Goal: Download file/media

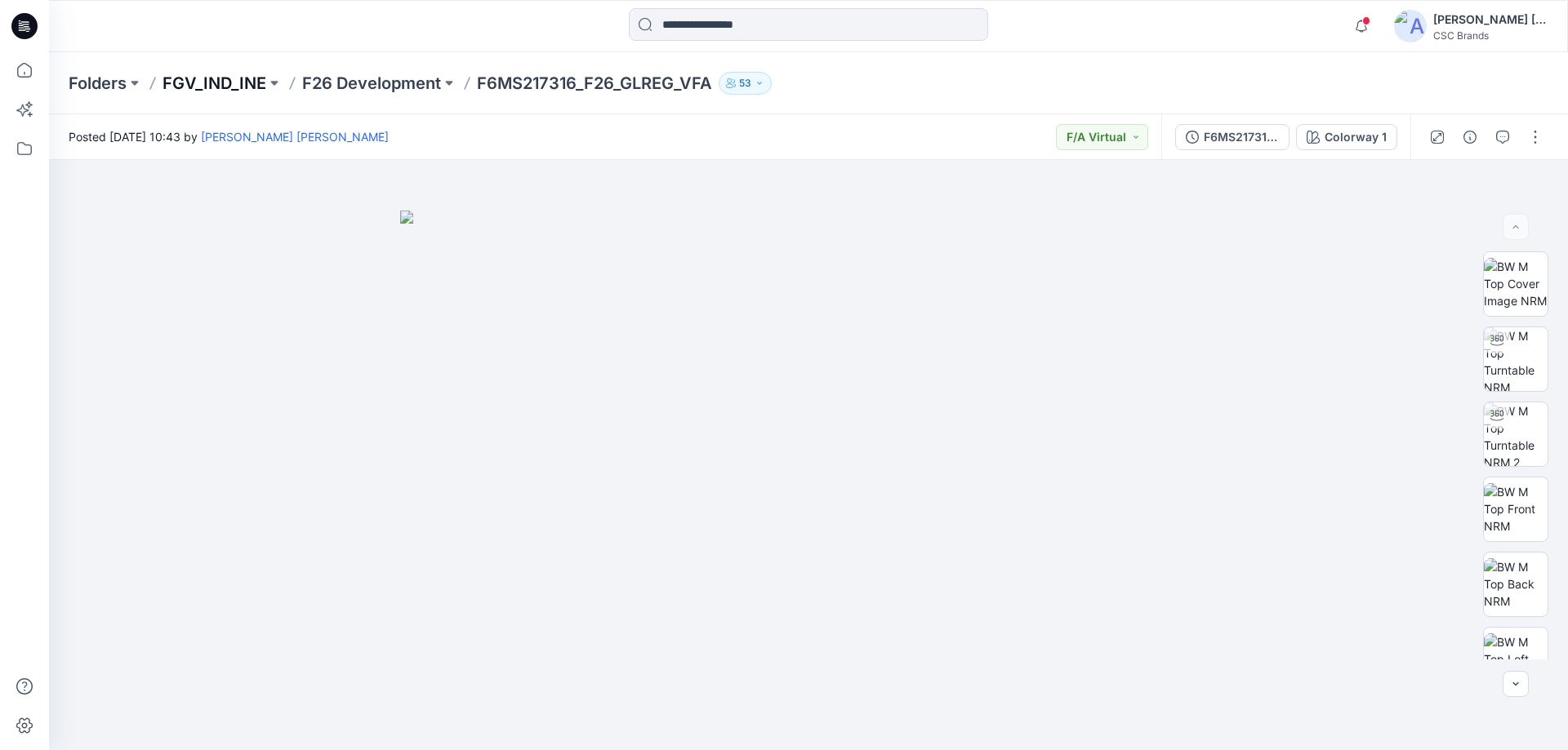
click at [228, 85] on p "FGV_IND_INE" at bounding box center [215, 83] width 104 height 23
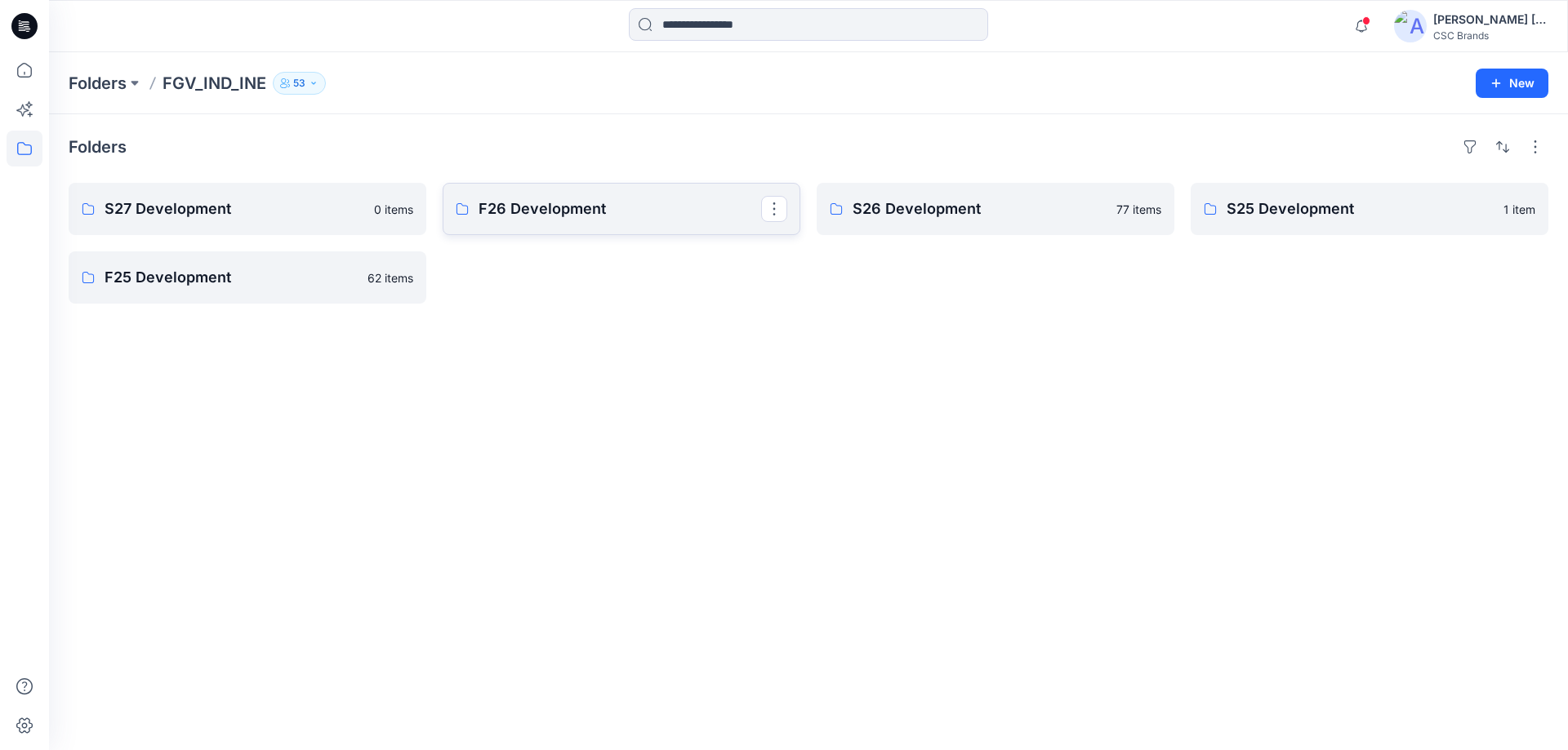
click at [507, 219] on p "F26 Development" at bounding box center [620, 209] width 283 height 23
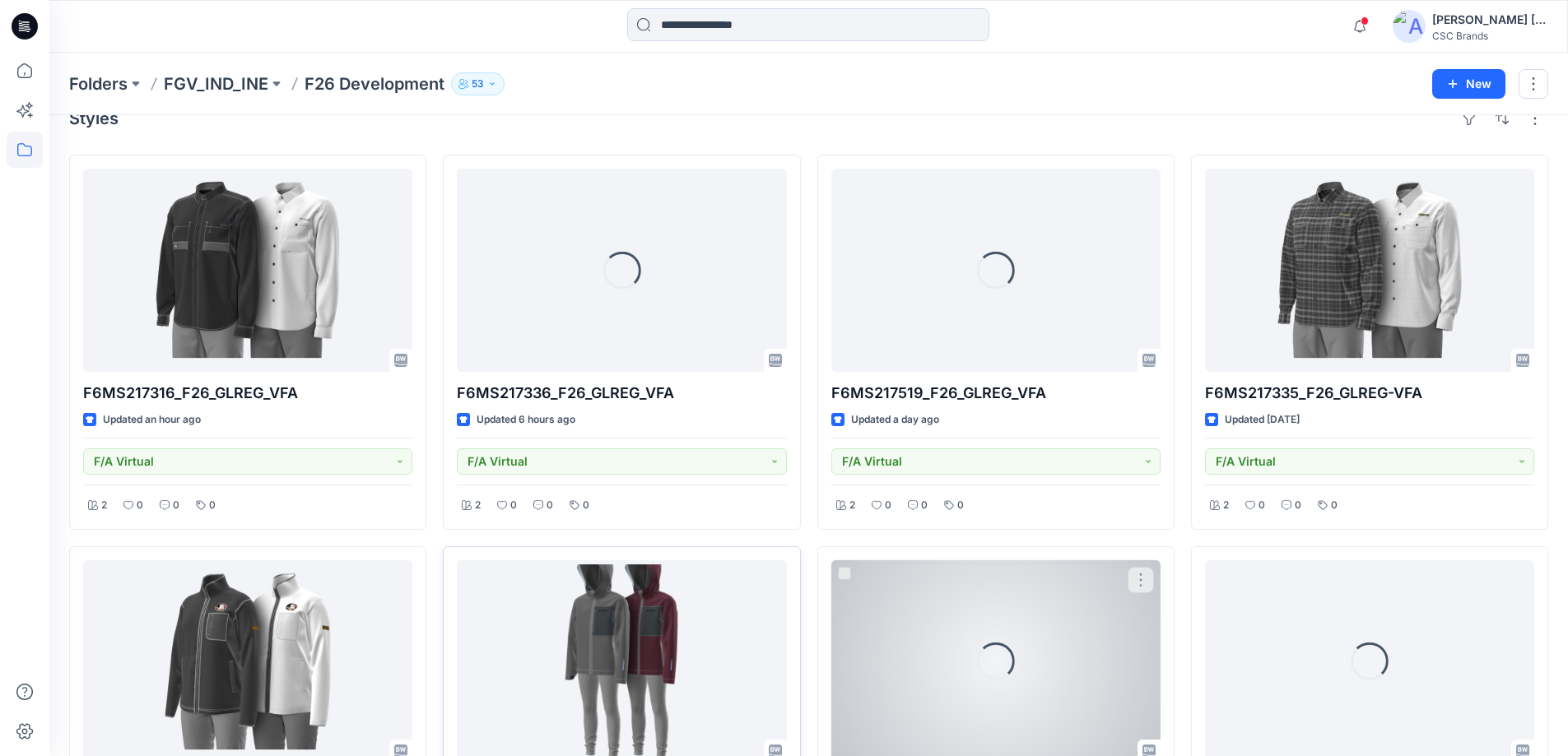
scroll to position [82, 0]
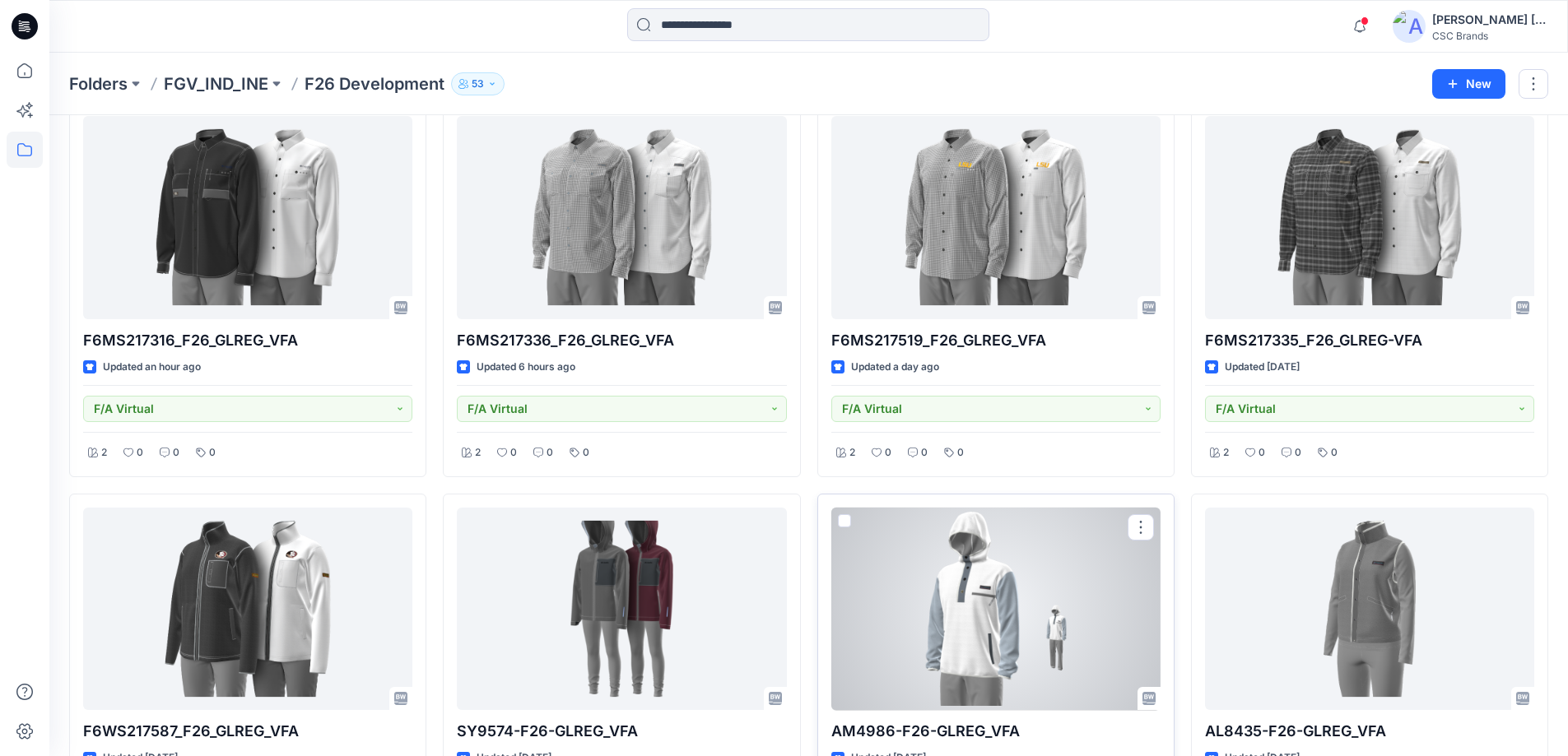
click at [931, 640] on div at bounding box center [996, 609] width 329 height 204
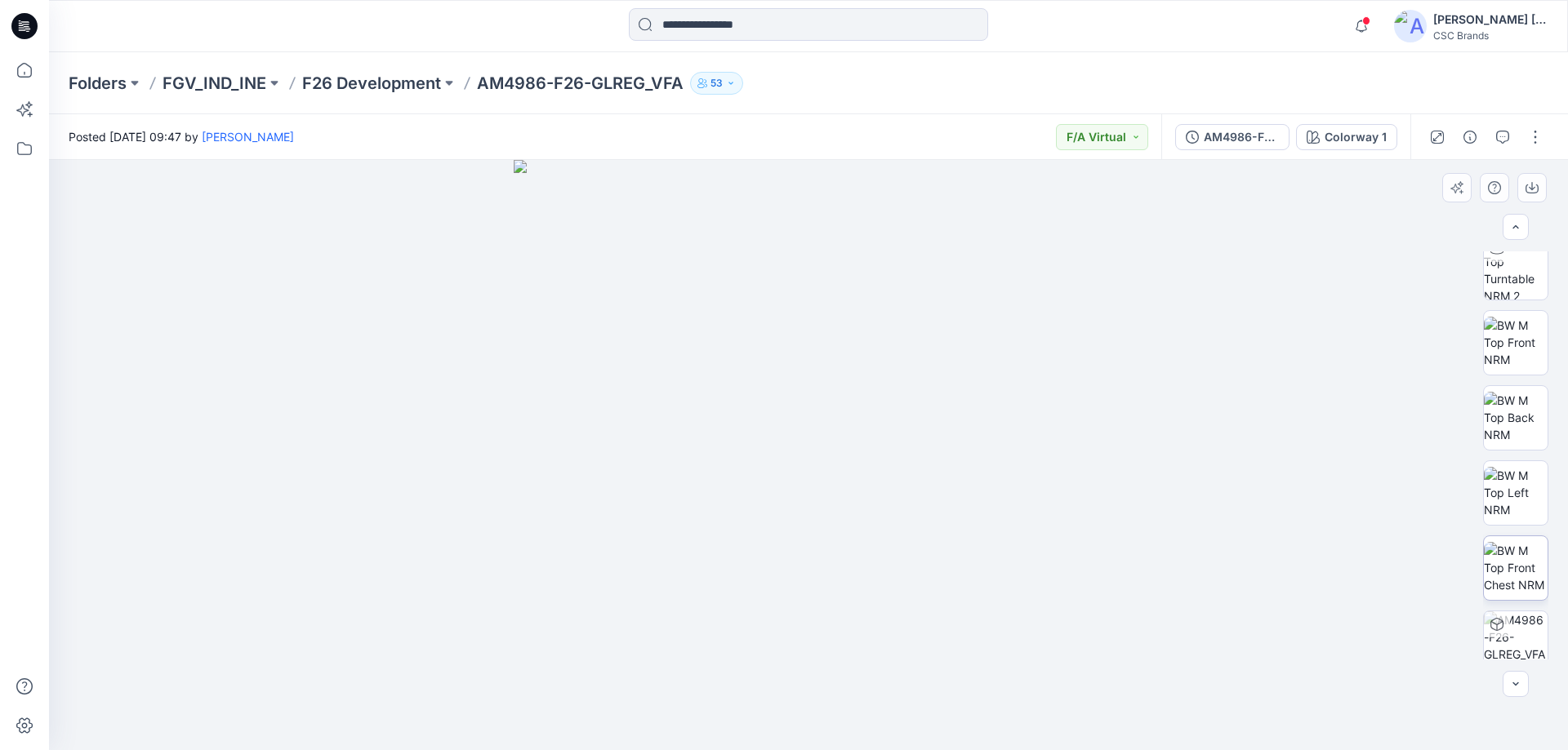
scroll to position [183, 0]
click at [1533, 188] on icon "button" at bounding box center [1533, 188] width 13 height 13
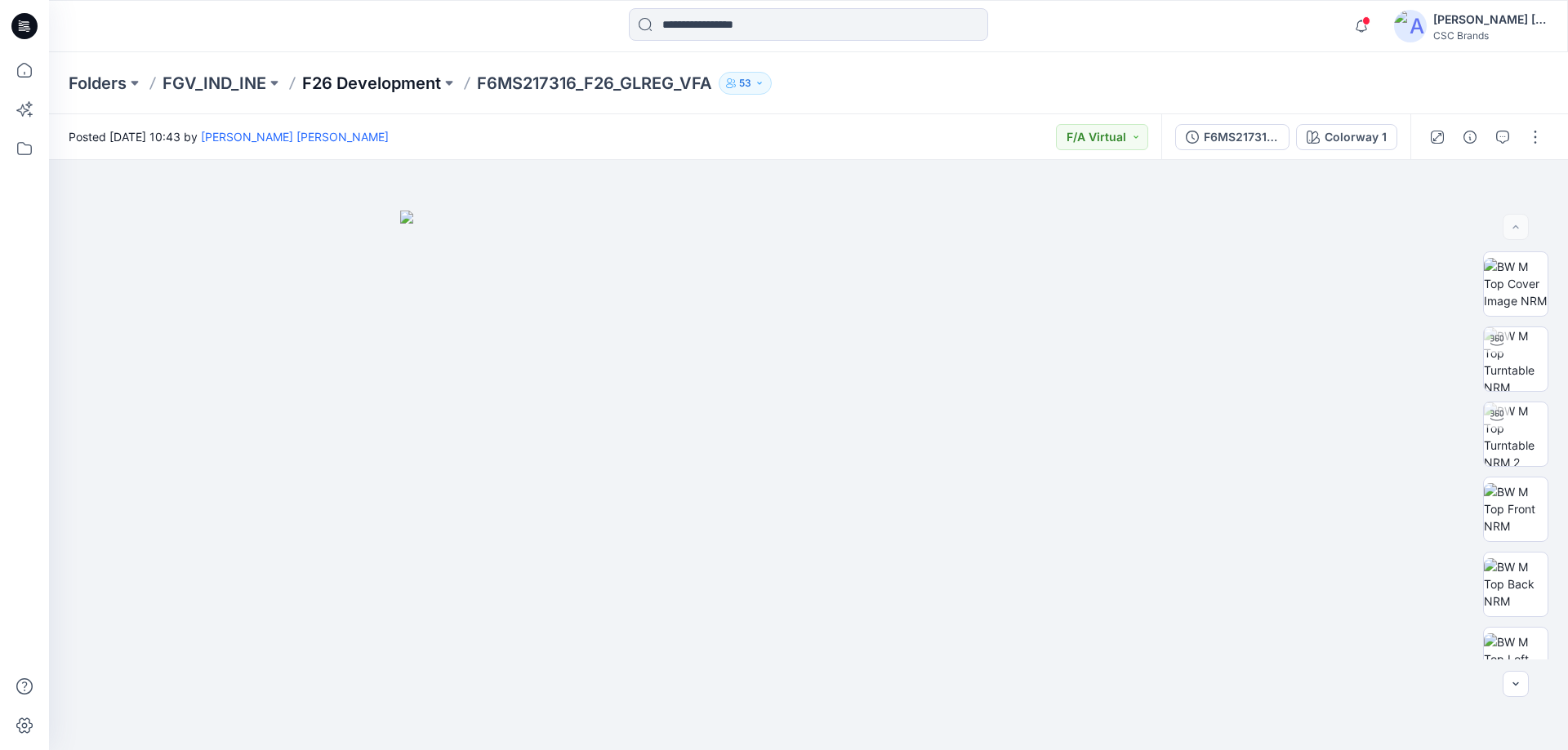
click at [341, 76] on p "F26 Development" at bounding box center [371, 83] width 139 height 23
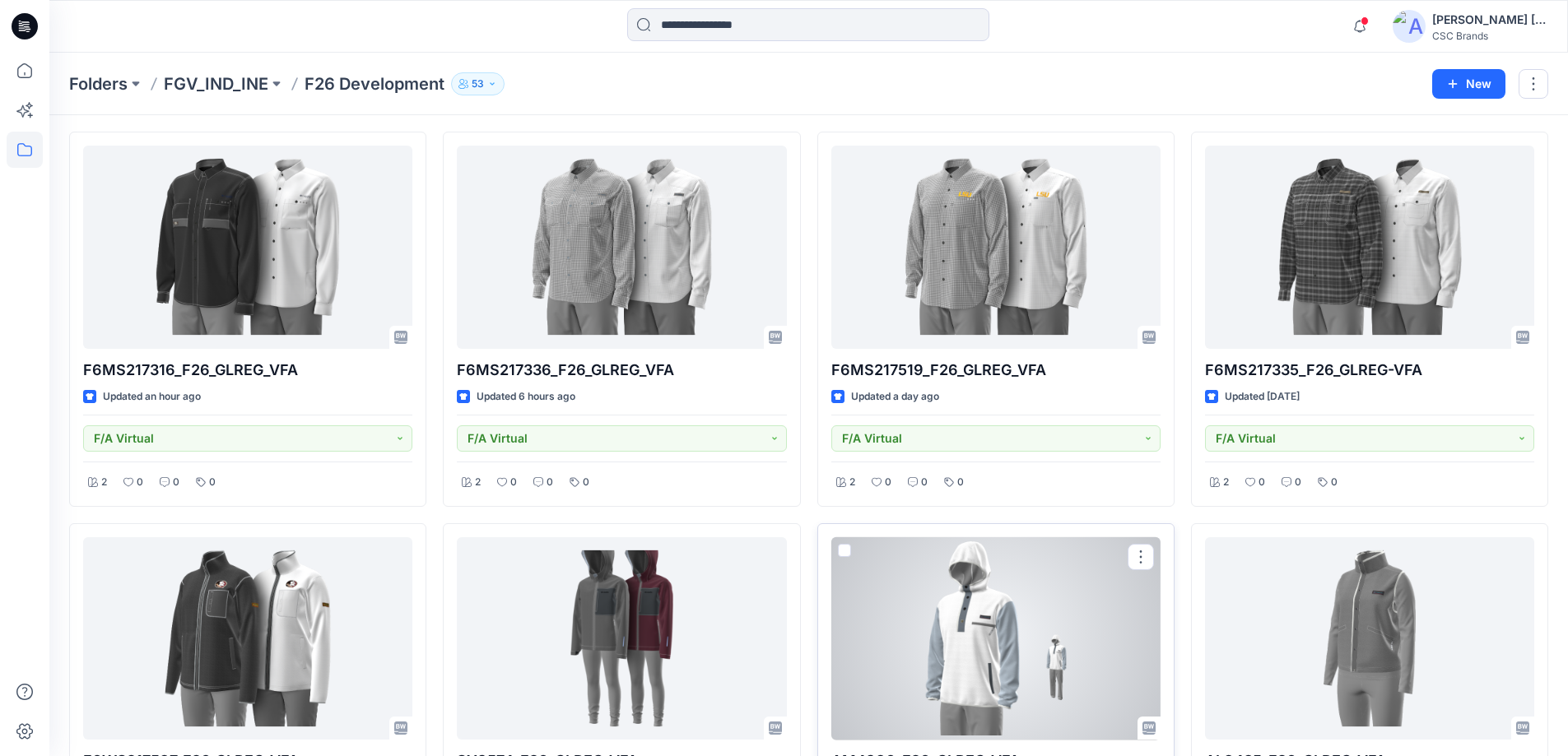
scroll to position [165, 0]
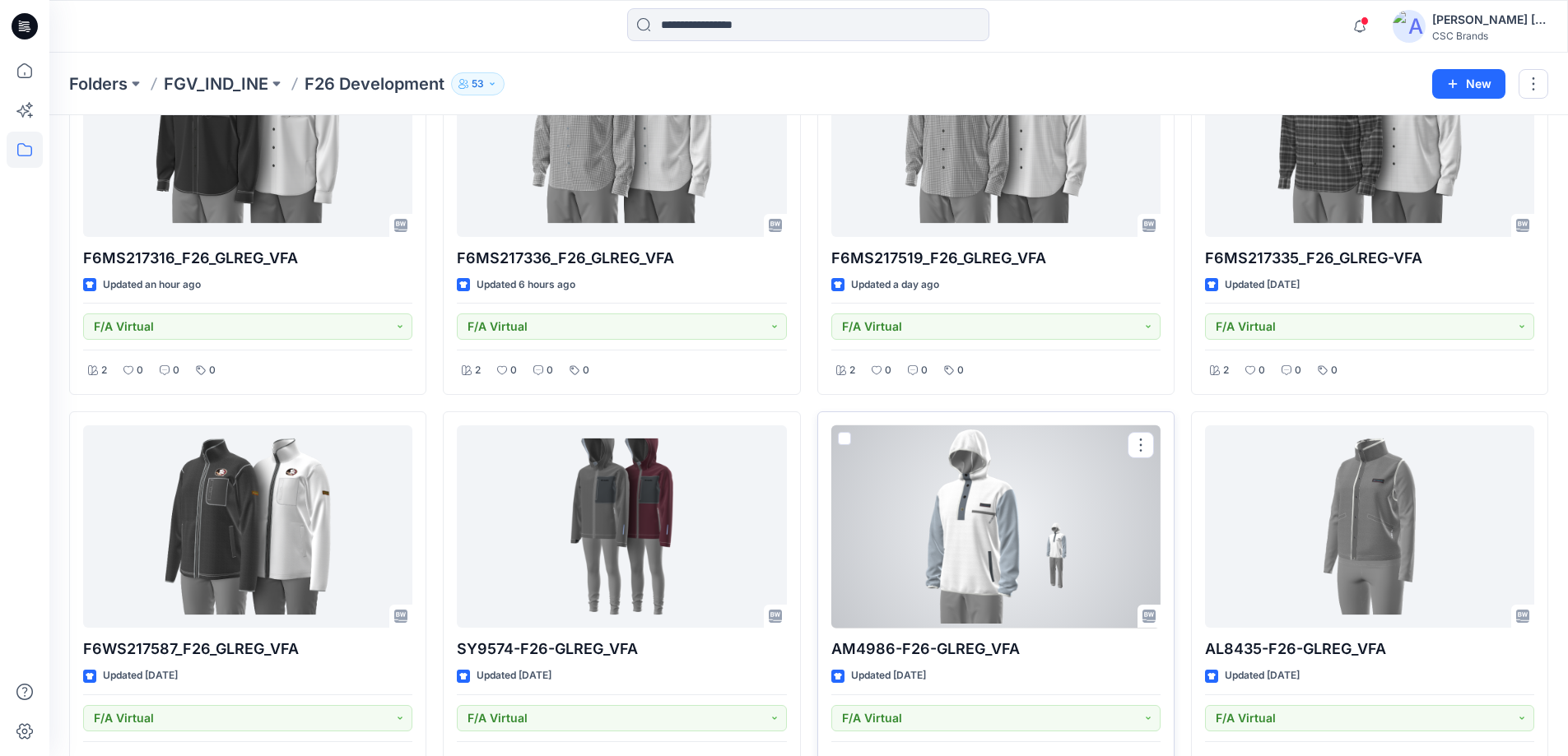
click at [978, 582] on div at bounding box center [996, 527] width 329 height 204
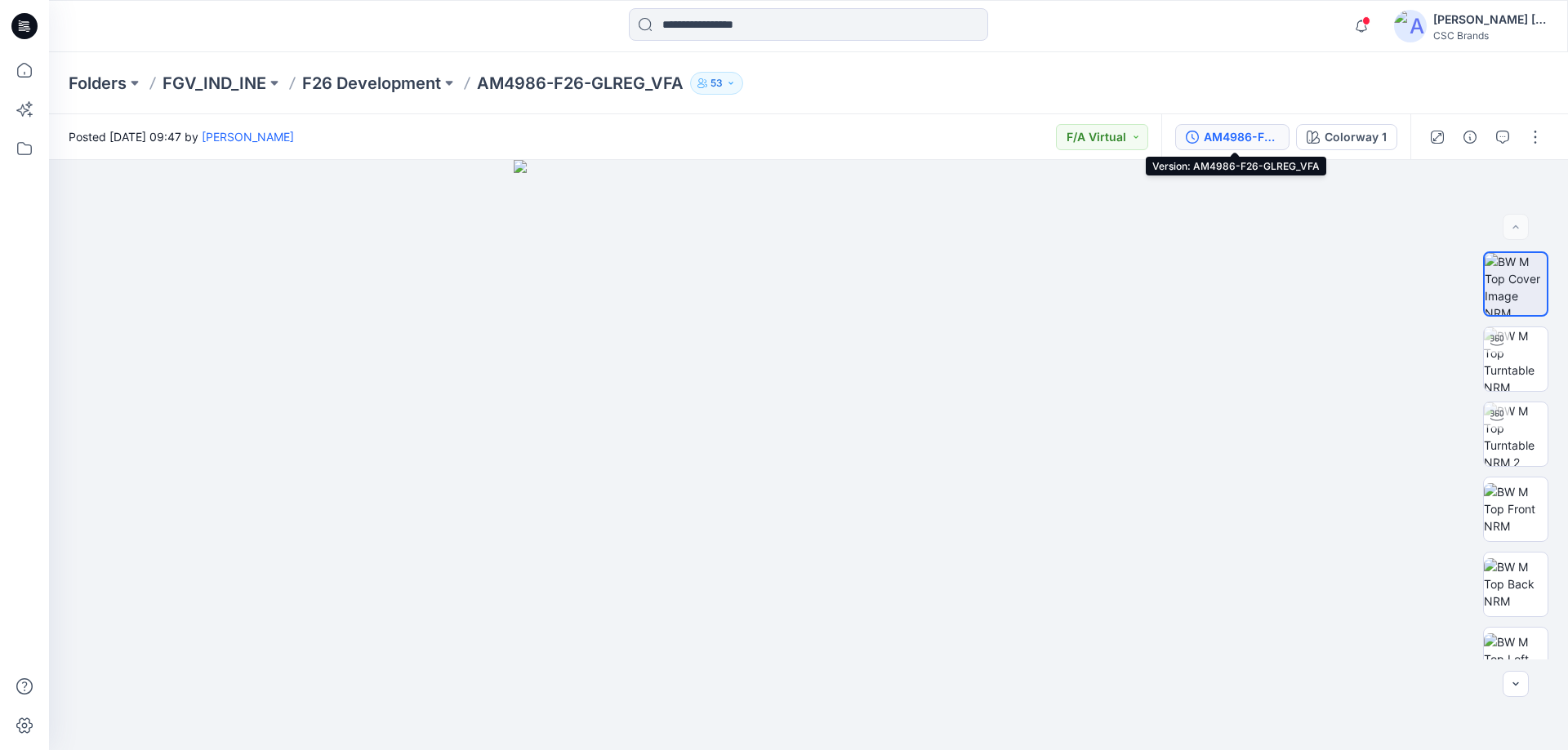
click at [1250, 136] on div "AM4986-F26-GLREG_VFA" at bounding box center [1242, 137] width 75 height 18
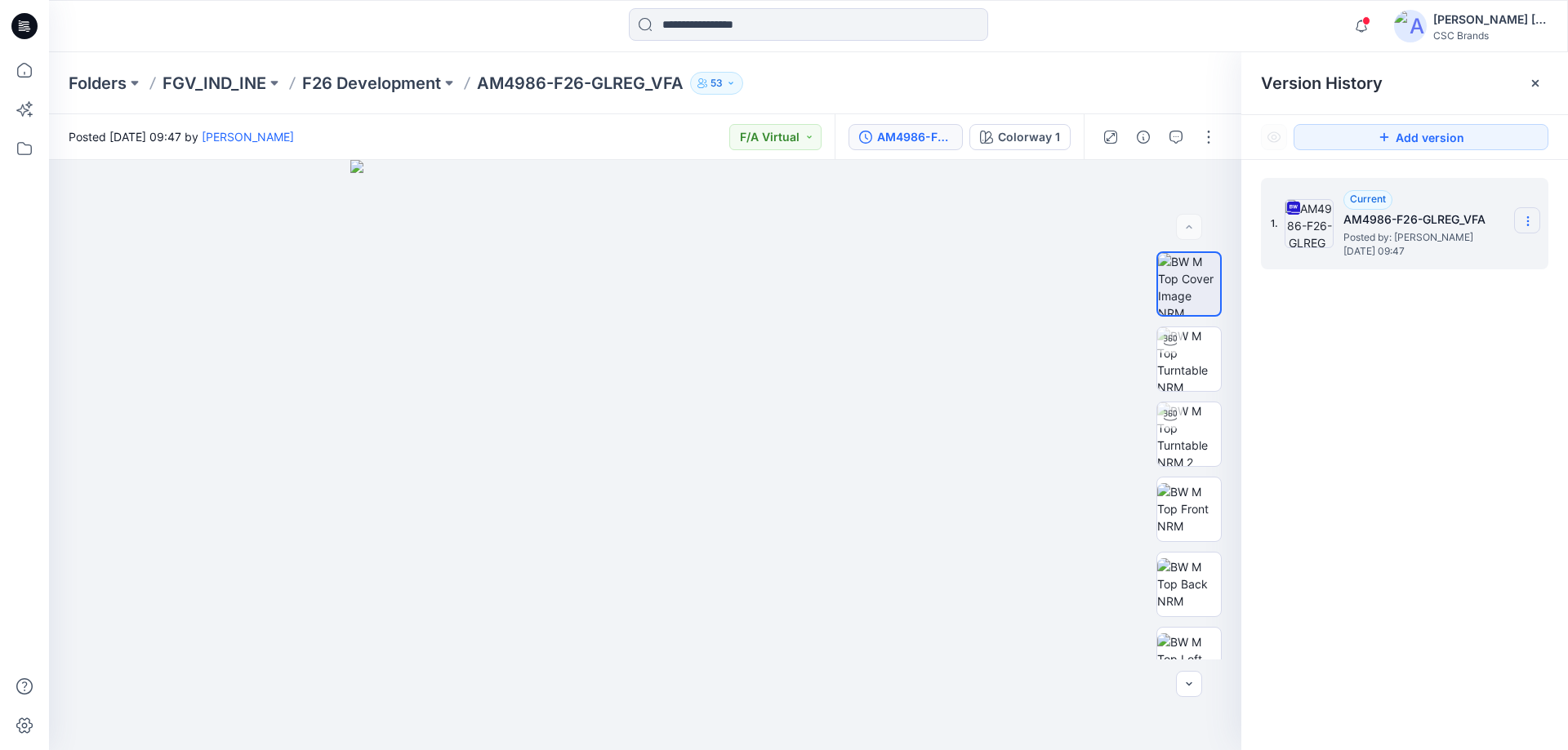
click at [1529, 225] on icon at bounding box center [1528, 225] width 1 height 1
click at [1425, 256] on span "Download Source BW File" at bounding box center [1445, 252] width 137 height 19
